Goal: Transaction & Acquisition: Book appointment/travel/reservation

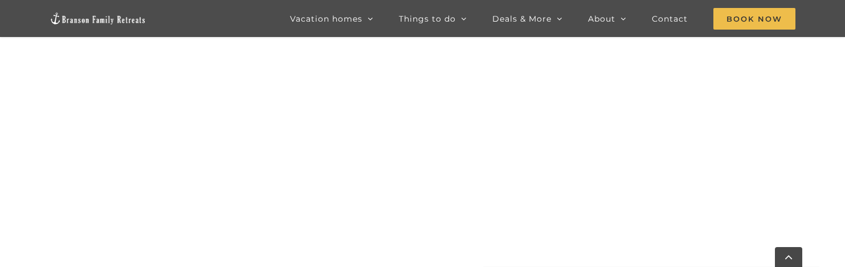
scroll to position [1007, 0]
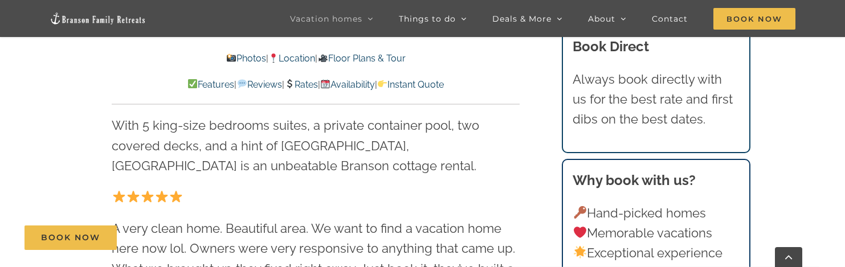
scroll to position [456, 0]
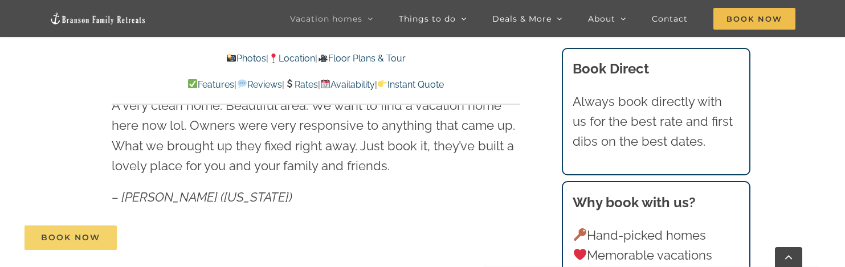
click at [101, 237] on link "Book Now" at bounding box center [70, 238] width 92 height 24
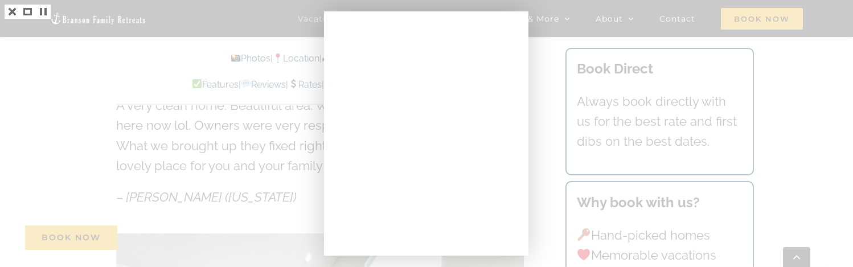
click at [24, 84] on div at bounding box center [426, 133] width 853 height 267
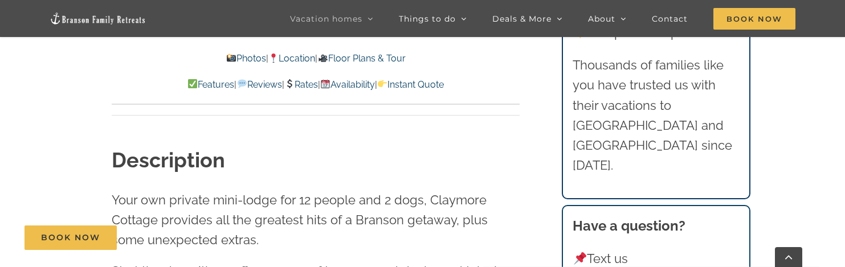
scroll to position [1025, 0]
